Goal: Task Accomplishment & Management: Manage account settings

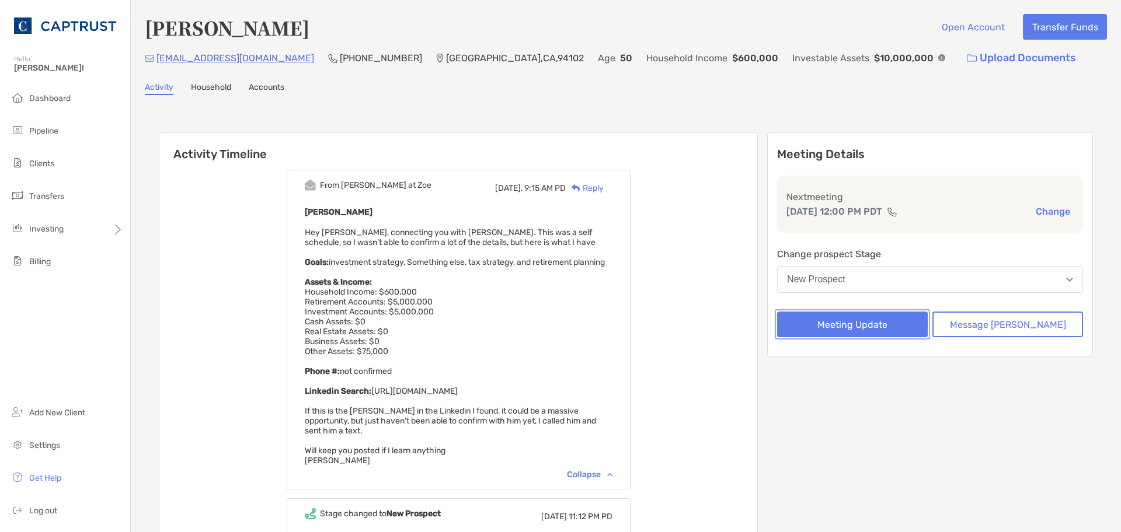
click at [887, 327] on button "Meeting Update" at bounding box center [852, 325] width 151 height 26
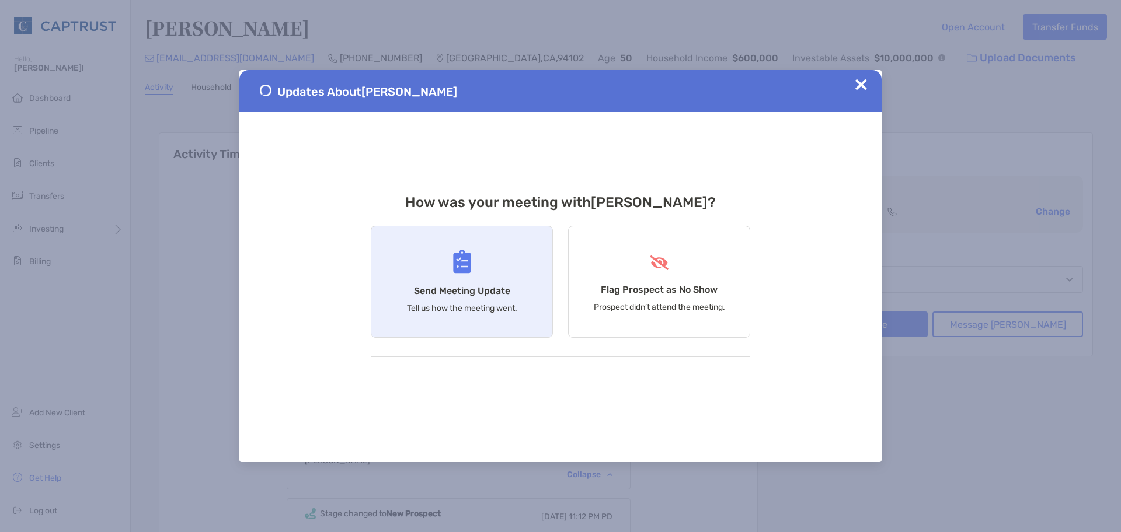
click at [427, 276] on div "Send Meeting Update Tell us how the meeting went." at bounding box center [462, 282] width 182 height 112
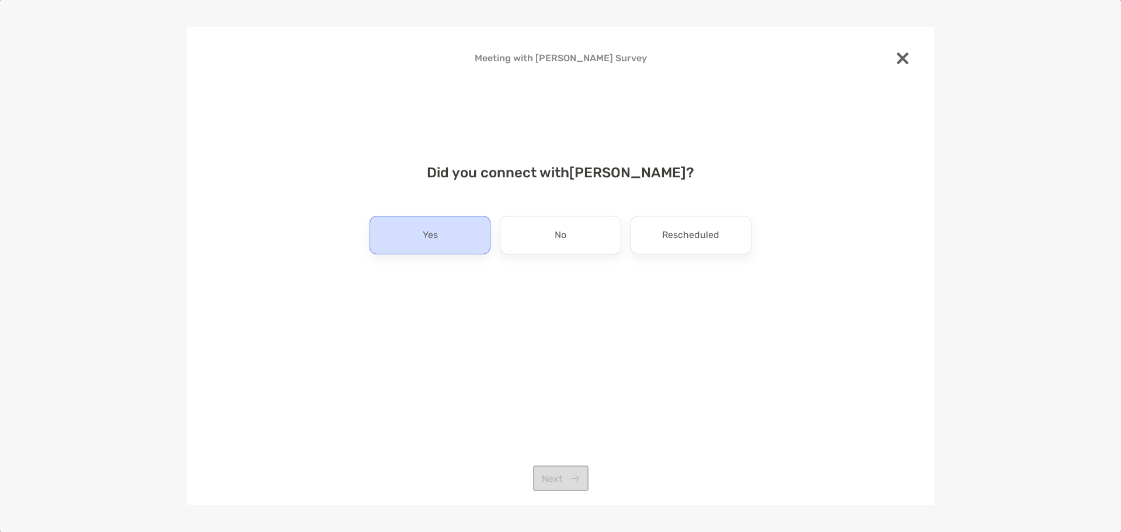
click at [473, 242] on div "Yes" at bounding box center [430, 235] width 121 height 39
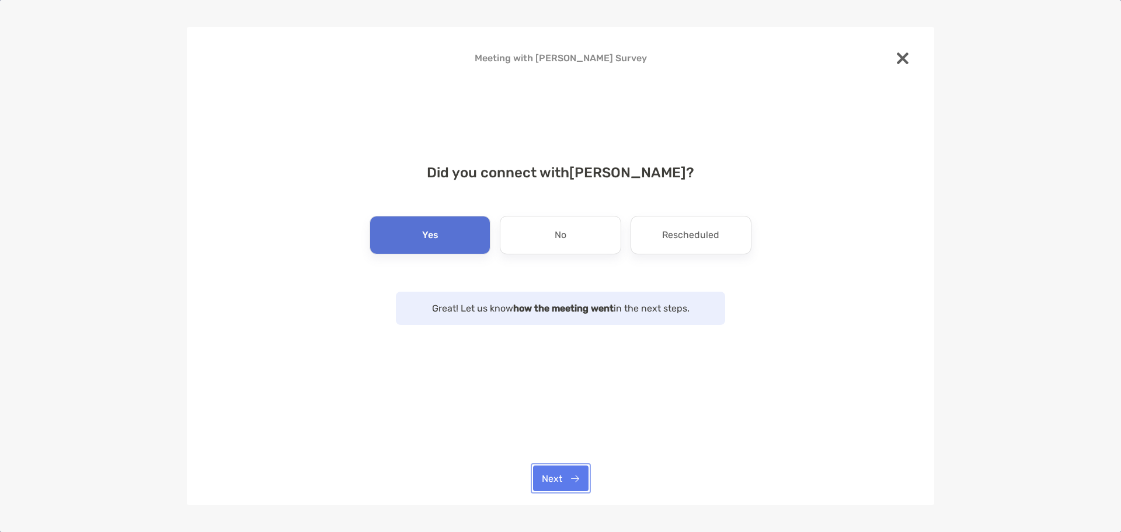
click at [580, 474] on button "Next" at bounding box center [560, 479] width 55 height 26
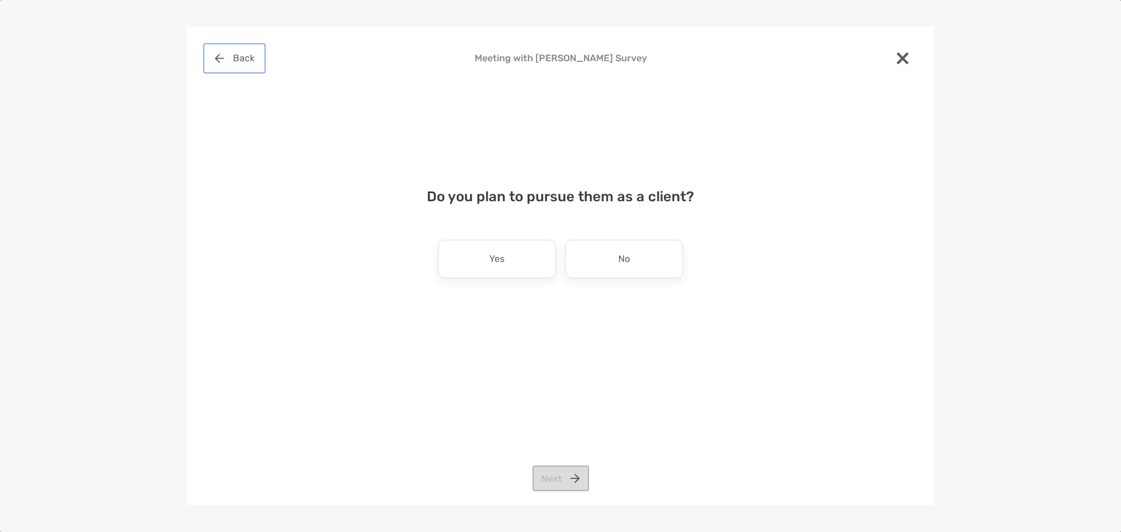
click at [220, 55] on button "Back" at bounding box center [234, 59] width 58 height 26
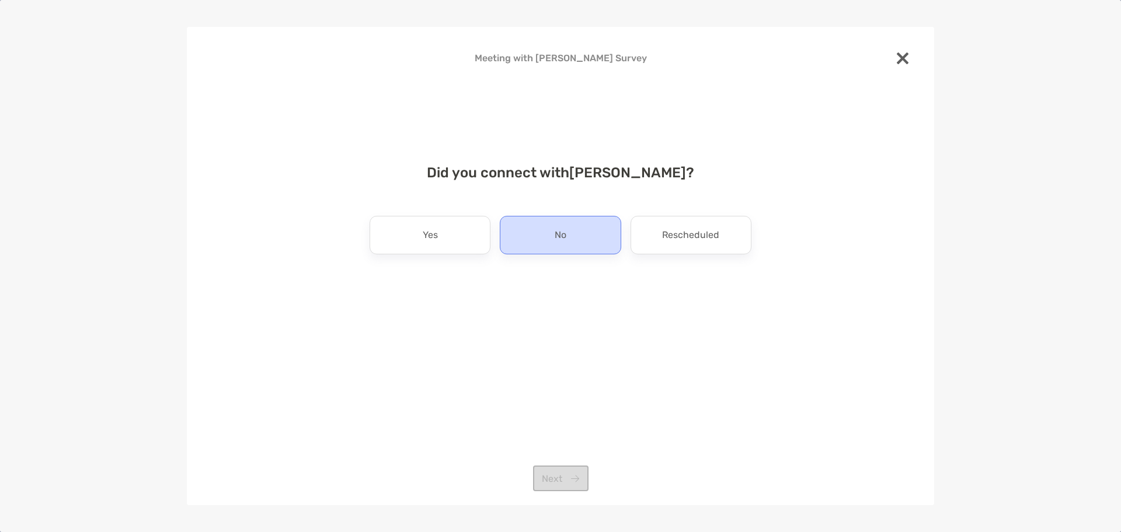
click at [579, 239] on div "No" at bounding box center [560, 235] width 121 height 39
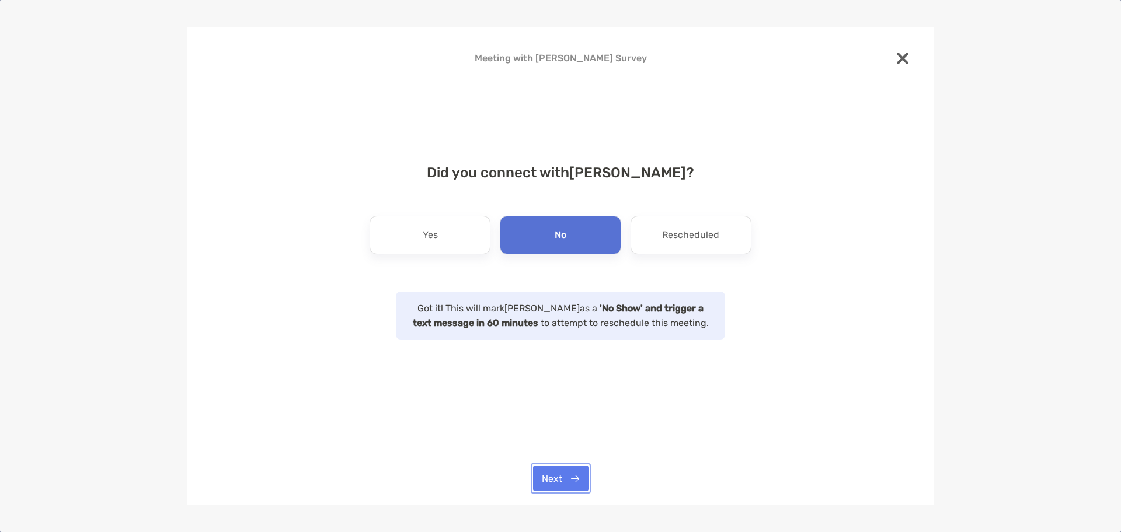
click at [567, 482] on button "Next" at bounding box center [560, 479] width 55 height 26
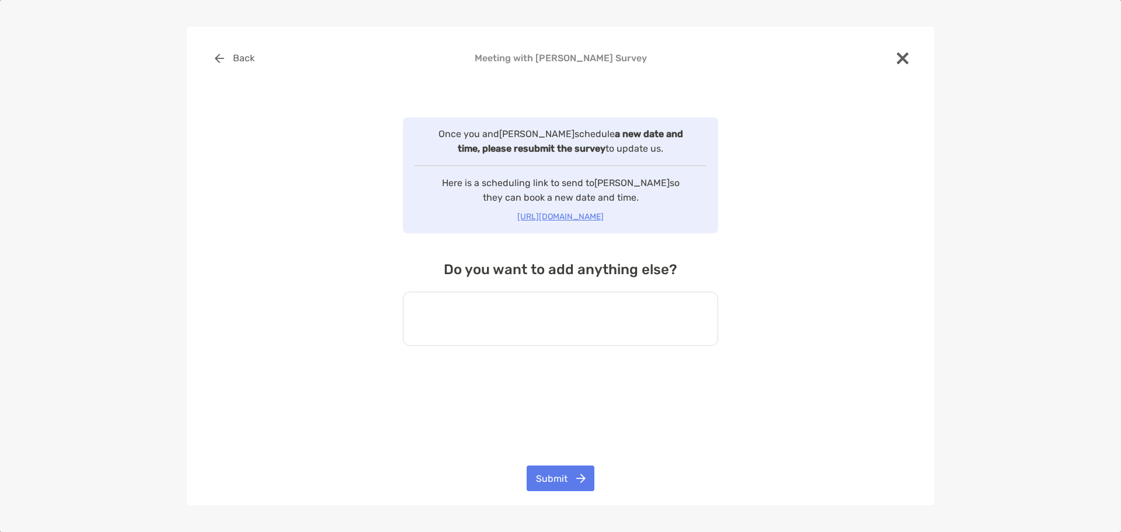
click at [528, 311] on textarea at bounding box center [560, 319] width 315 height 54
type textarea "**********"
click at [565, 474] on button "Submit" at bounding box center [561, 479] width 68 height 26
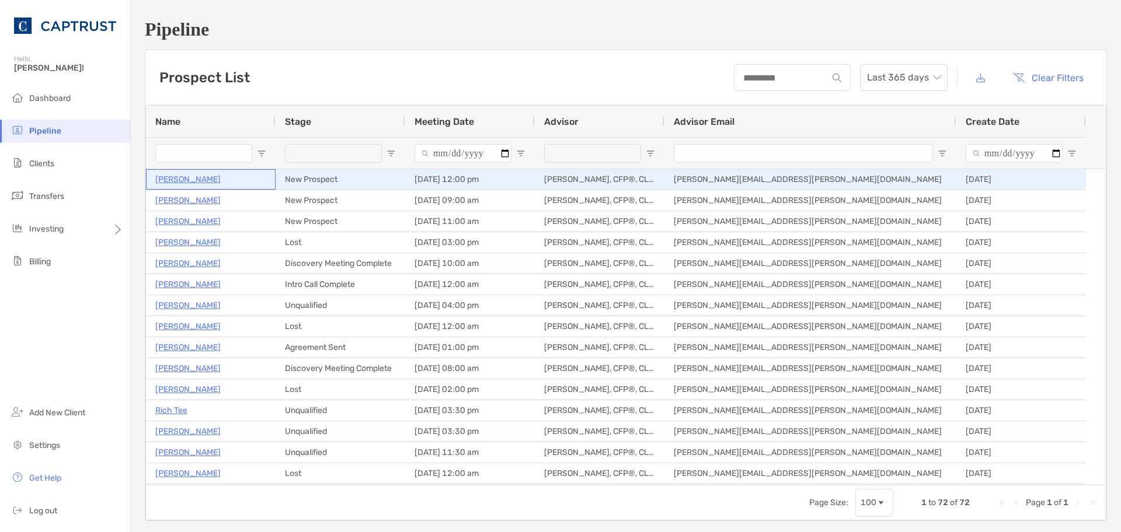
click at [193, 182] on p "[PERSON_NAME]" at bounding box center [187, 179] width 65 height 15
